Goal: Navigation & Orientation: Find specific page/section

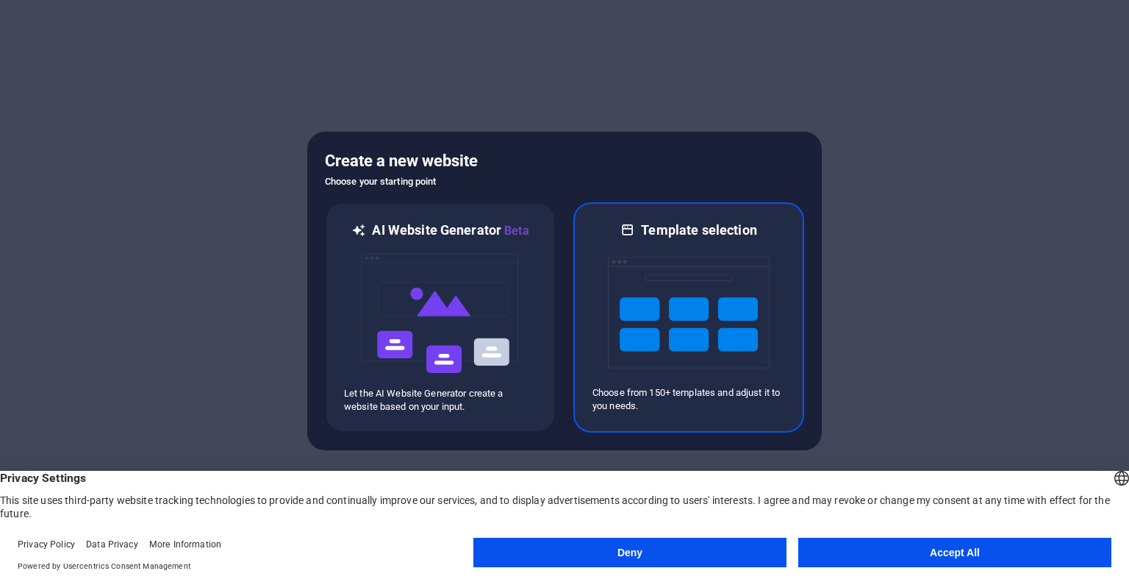
click at [703, 355] on img at bounding box center [689, 312] width 162 height 147
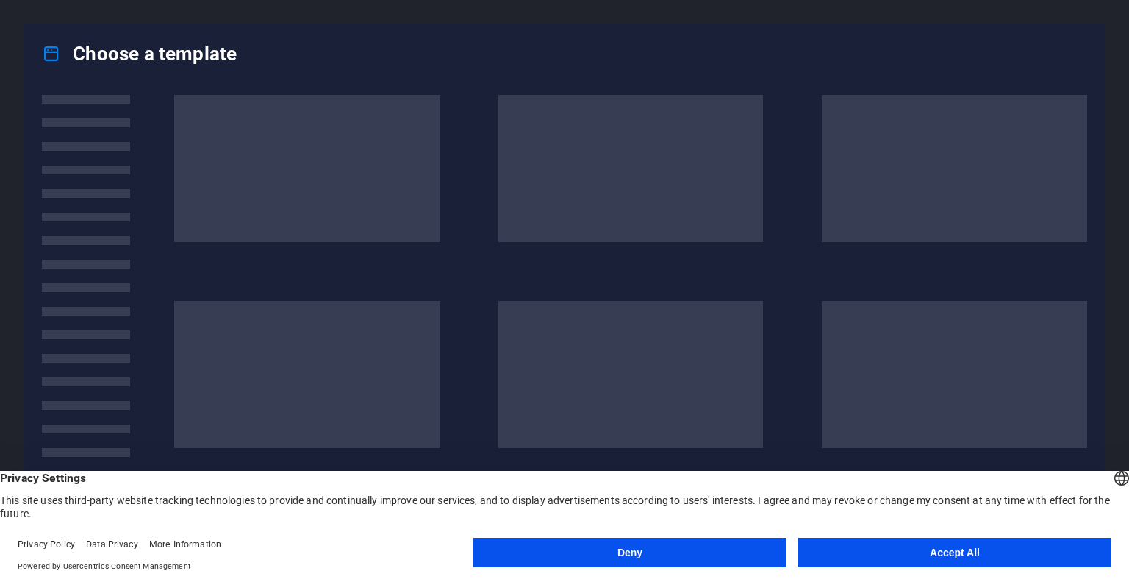
click at [970, 548] on button "Accept All" at bounding box center [954, 551] width 313 height 29
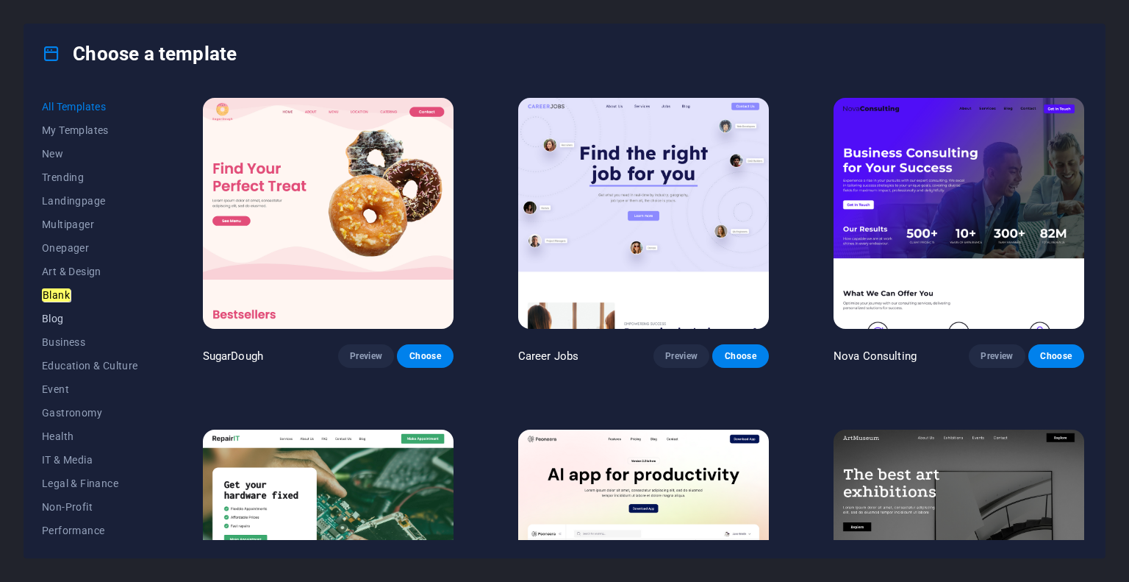
click at [72, 314] on span "Blog" at bounding box center [90, 318] width 96 height 12
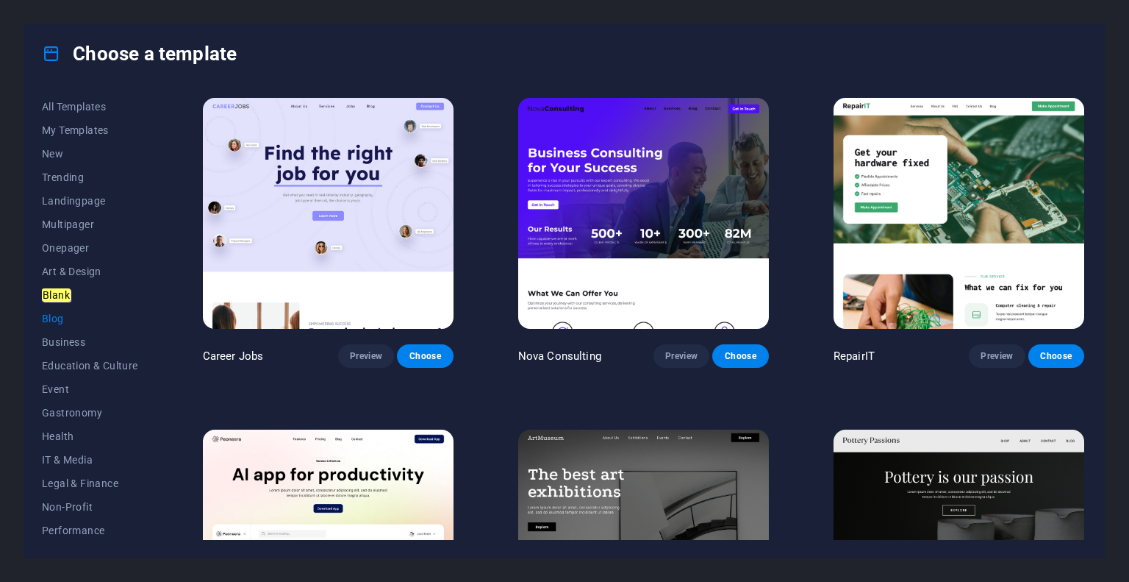
click at [72, 314] on span "Blog" at bounding box center [90, 318] width 96 height 12
click at [26, 356] on div "All Templates My Templates New Trending Landingpage Multipager Onepager Art & D…" at bounding box center [564, 320] width 1081 height 474
click at [58, 346] on span "Business" at bounding box center [90, 342] width 96 height 12
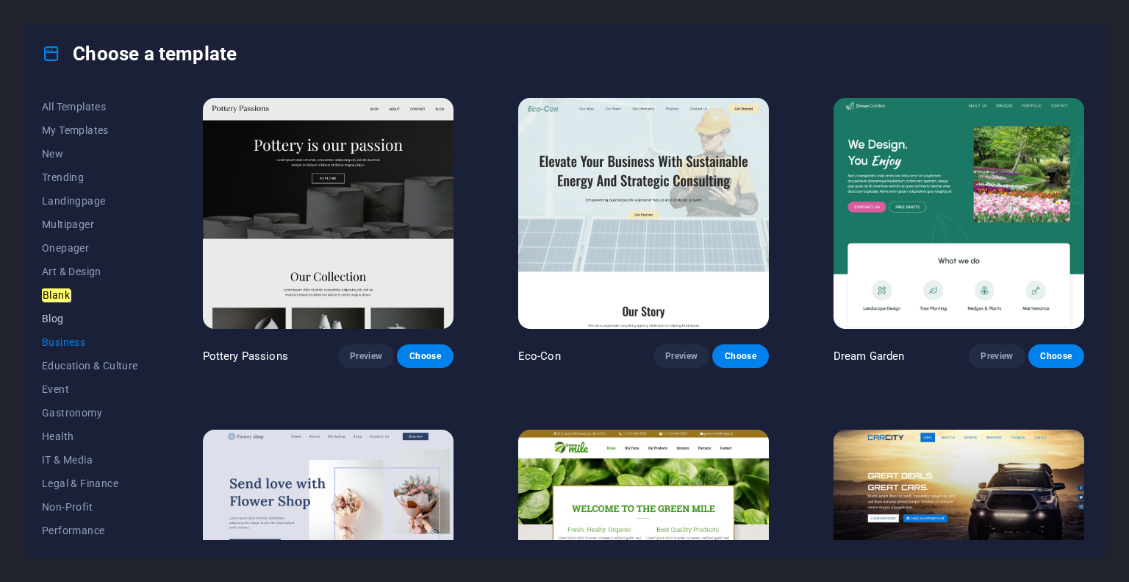
click at [58, 323] on span "Blog" at bounding box center [90, 318] width 96 height 12
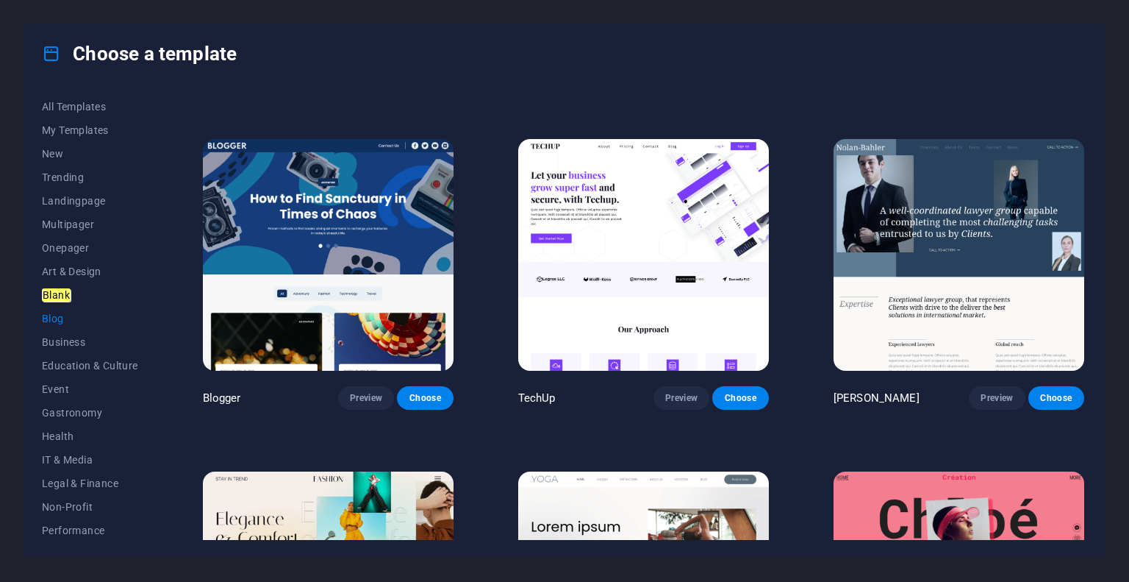
scroll to position [2059, 0]
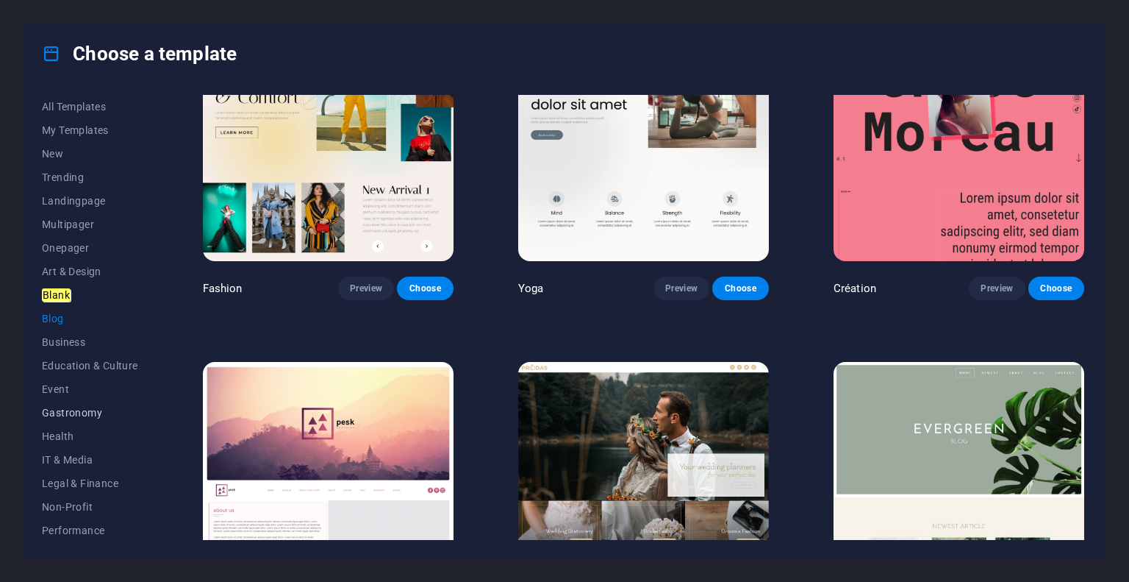
click at [77, 411] on span "Gastronomy" at bounding box center [90, 413] width 96 height 12
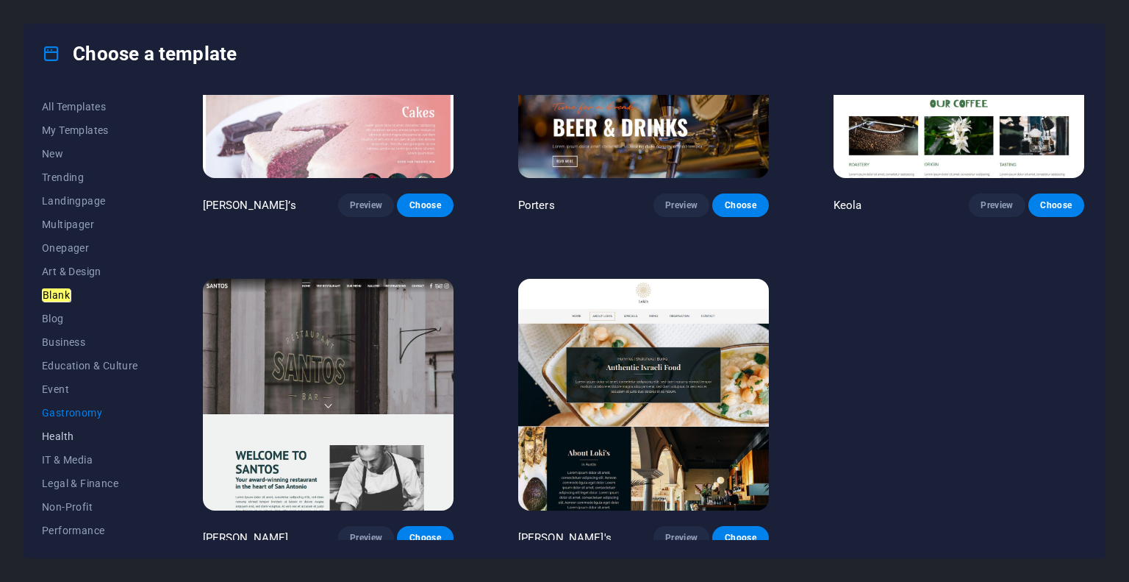
click at [60, 435] on span "Health" at bounding box center [90, 436] width 96 height 12
